Goal: Task Accomplishment & Management: Complete application form

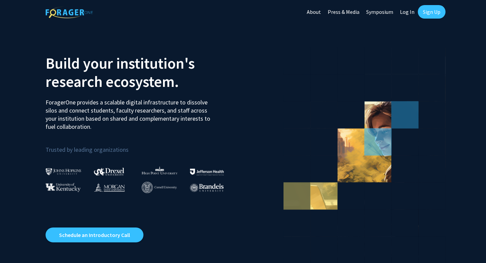
click at [408, 10] on link "Log In" at bounding box center [407, 12] width 21 height 24
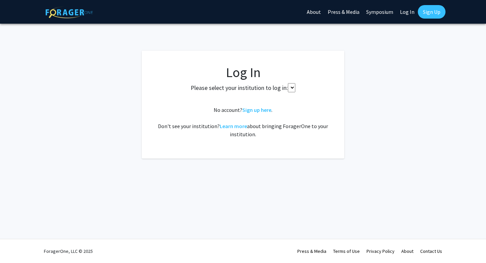
select select
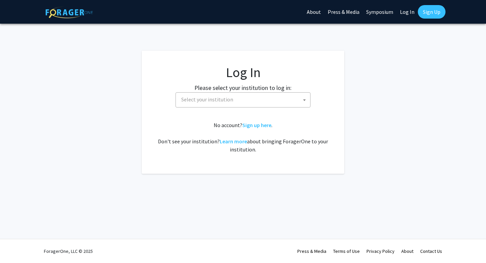
click at [253, 104] on span "Select your institution" at bounding box center [245, 99] width 132 height 14
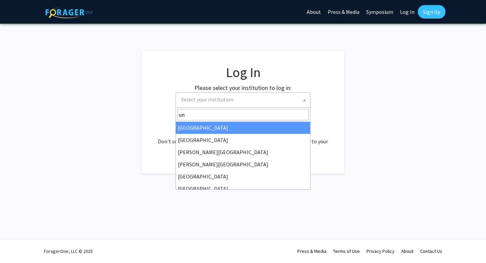
type input "u"
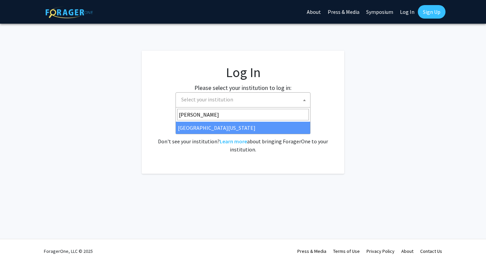
type input "[PERSON_NAME]"
select select "31"
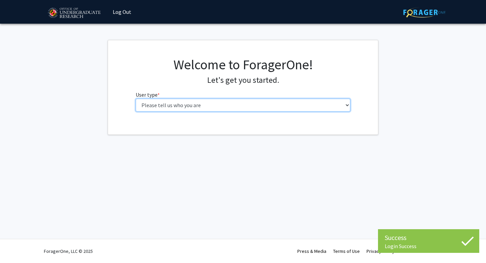
click at [203, 103] on select "Please tell us who you are Undergraduate Student Master's Student Doctoral Cand…" at bounding box center [243, 105] width 215 height 13
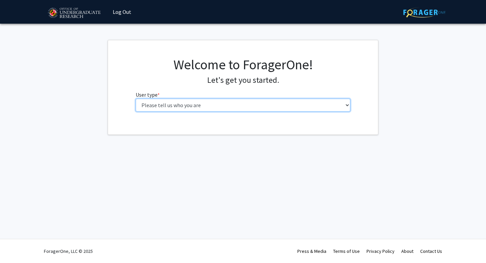
select select "1: undergrad"
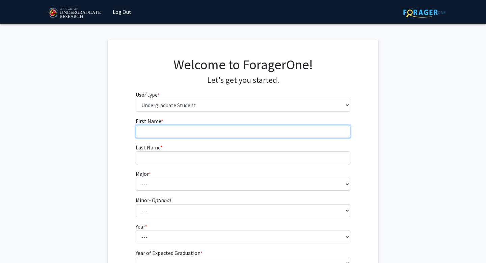
click at [244, 126] on input "First Name * required" at bounding box center [243, 131] width 215 height 13
type input "[DEMOGRAPHIC_DATA]"
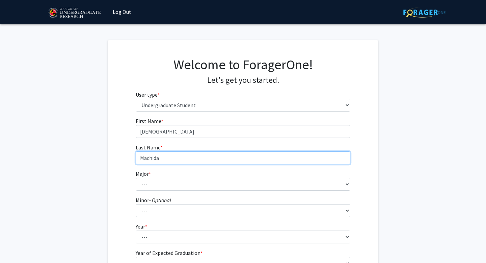
type input "Machida"
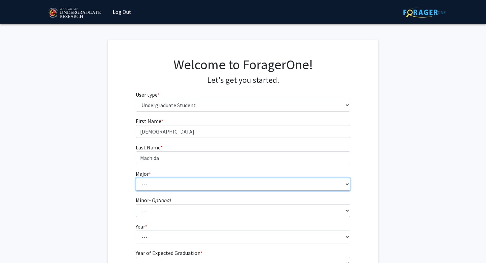
select select "74: 2375"
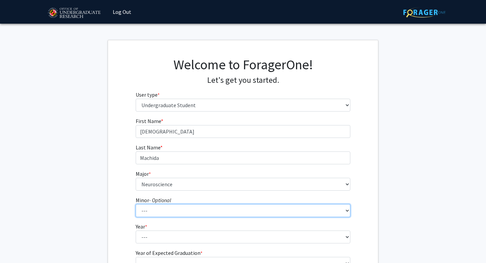
select select "25: 1828"
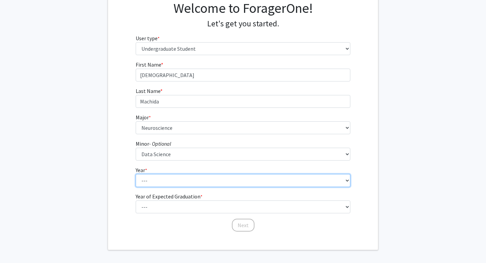
scroll to position [77, 0]
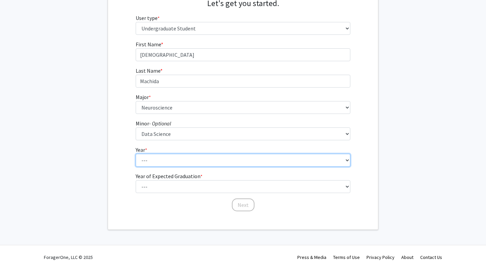
click at [237, 159] on select "--- First-year Sophomore Junior Senior Postbaccalaureate Certificate" at bounding box center [243, 160] width 215 height 13
click at [227, 166] on select "--- First-year Sophomore Junior Senior Postbaccalaureate Certificate" at bounding box center [243, 160] width 215 height 13
select select "2: sophomore"
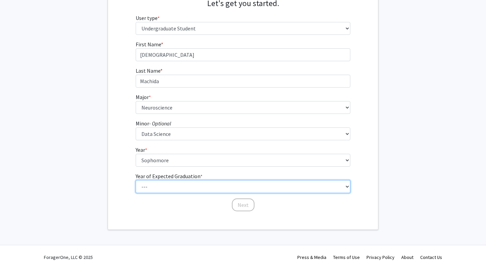
click at [225, 188] on select "--- 2025 2026 2027 2028 2029 2030 2031 2032 2033 2034" at bounding box center [243, 186] width 215 height 13
select select "3: 2027"
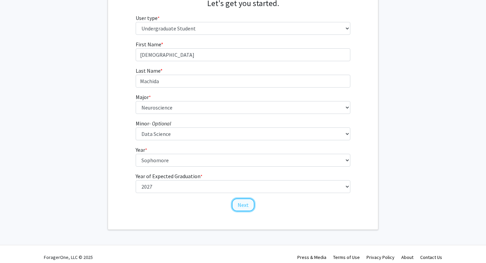
click at [248, 209] on button "Next" at bounding box center [243, 204] width 23 height 13
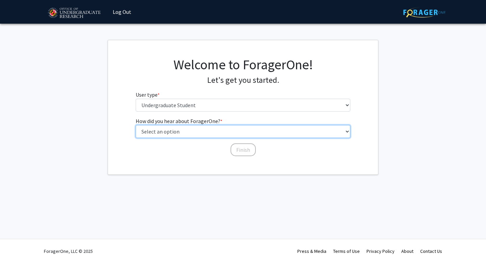
click at [176, 130] on select "Select an option Peer/student recommendation Faculty/staff recommendation Unive…" at bounding box center [243, 131] width 215 height 13
select select "1: peer_recommendation"
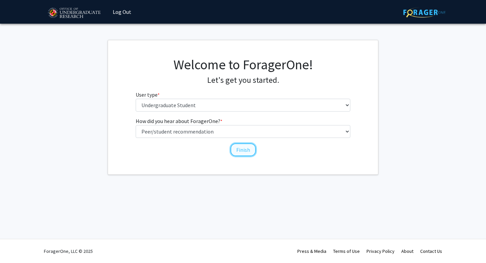
click at [240, 153] on button "Finish" at bounding box center [243, 149] width 25 height 13
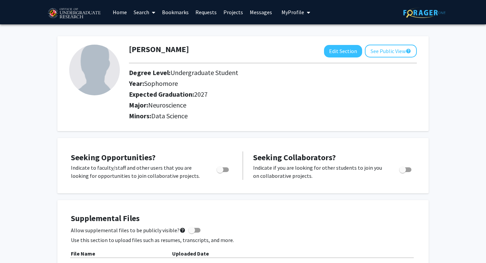
click at [61, 4] on link at bounding box center [78, 12] width 64 height 24
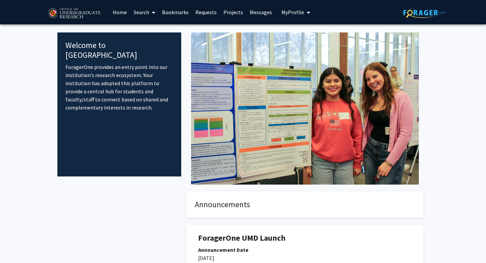
click at [121, 12] on link "Home" at bounding box center [119, 12] width 21 height 24
click at [116, 14] on link "Home" at bounding box center [119, 12] width 21 height 24
click at [139, 14] on link "Search" at bounding box center [144, 12] width 28 height 24
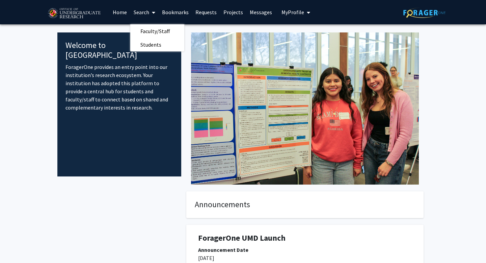
click at [167, 16] on link "Bookmarks" at bounding box center [175, 12] width 33 height 24
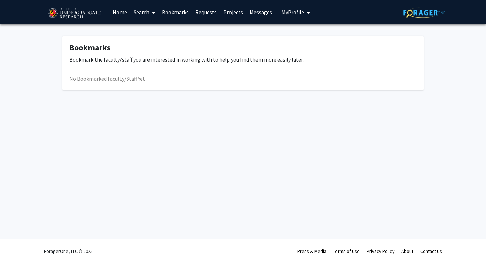
click at [210, 13] on link "Requests" at bounding box center [206, 12] width 28 height 24
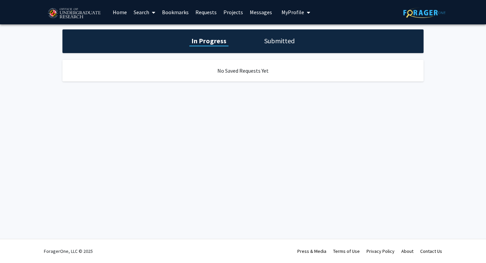
click at [243, 8] on link "Projects" at bounding box center [233, 12] width 26 height 24
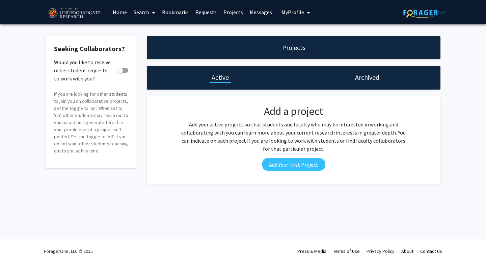
click at [263, 15] on link "Messages" at bounding box center [260, 12] width 29 height 24
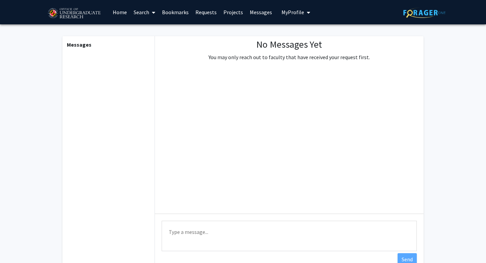
click at [136, 14] on link "Search" at bounding box center [144, 12] width 28 height 24
click at [137, 29] on span "Faculty/Staff" at bounding box center [155, 31] width 50 height 14
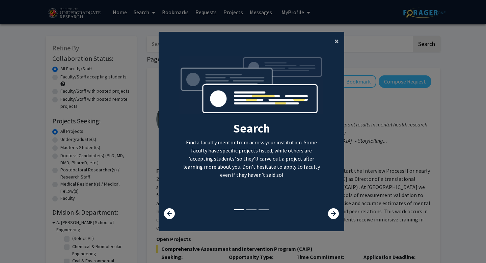
click at [335, 43] on span "×" at bounding box center [337, 41] width 4 height 10
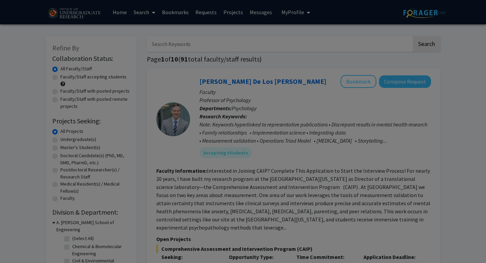
click at [339, 43] on div "Search Find a faculty mentor from across your institution. Some faculty have sp…" at bounding box center [251, 71] width 185 height 152
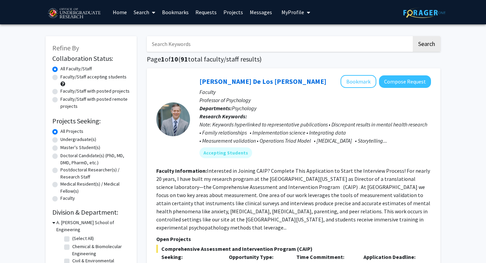
click at [203, 11] on link "Requests" at bounding box center [206, 12] width 28 height 24
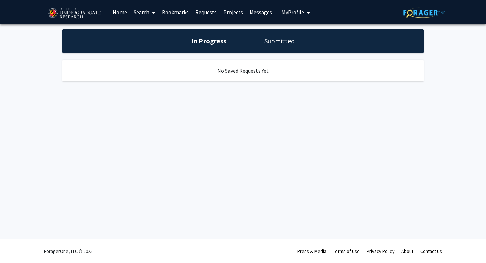
click at [230, 13] on link "Projects" at bounding box center [233, 12] width 26 height 24
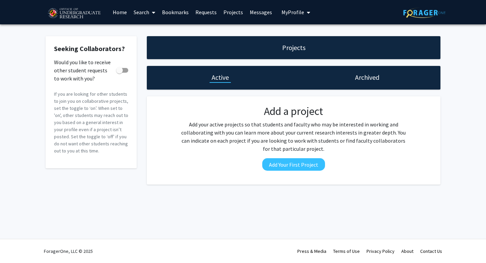
click at [263, 12] on link "Messages" at bounding box center [260, 12] width 29 height 24
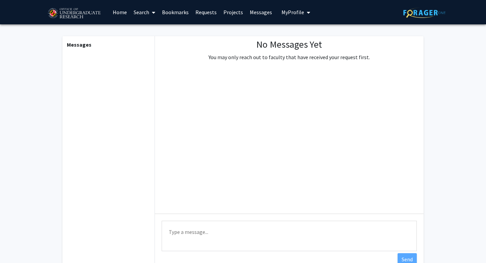
click at [115, 16] on link "Home" at bounding box center [119, 12] width 21 height 24
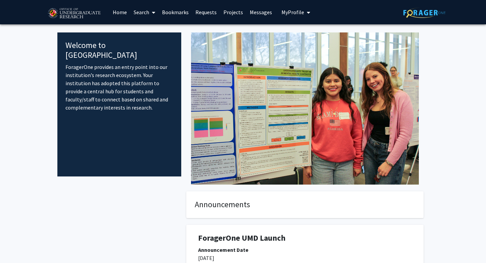
click at [156, 16] on link "Search" at bounding box center [144, 12] width 28 height 24
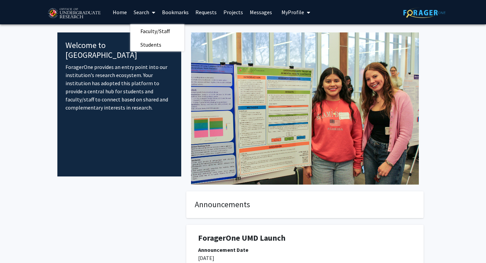
click at [153, 15] on icon at bounding box center [153, 12] width 3 height 5
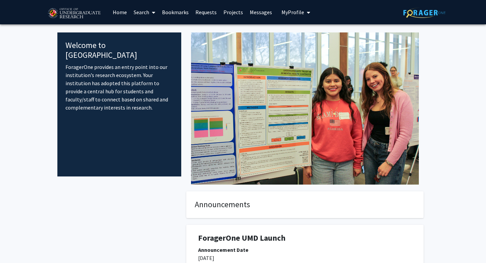
click at [292, 16] on button "My Profile" at bounding box center [296, 12] width 33 height 24
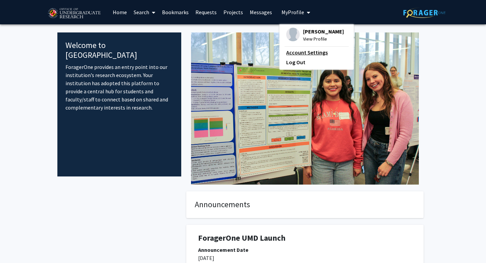
click at [301, 52] on link "Account Settings" at bounding box center [316, 52] width 61 height 8
